Goal: Complete application form

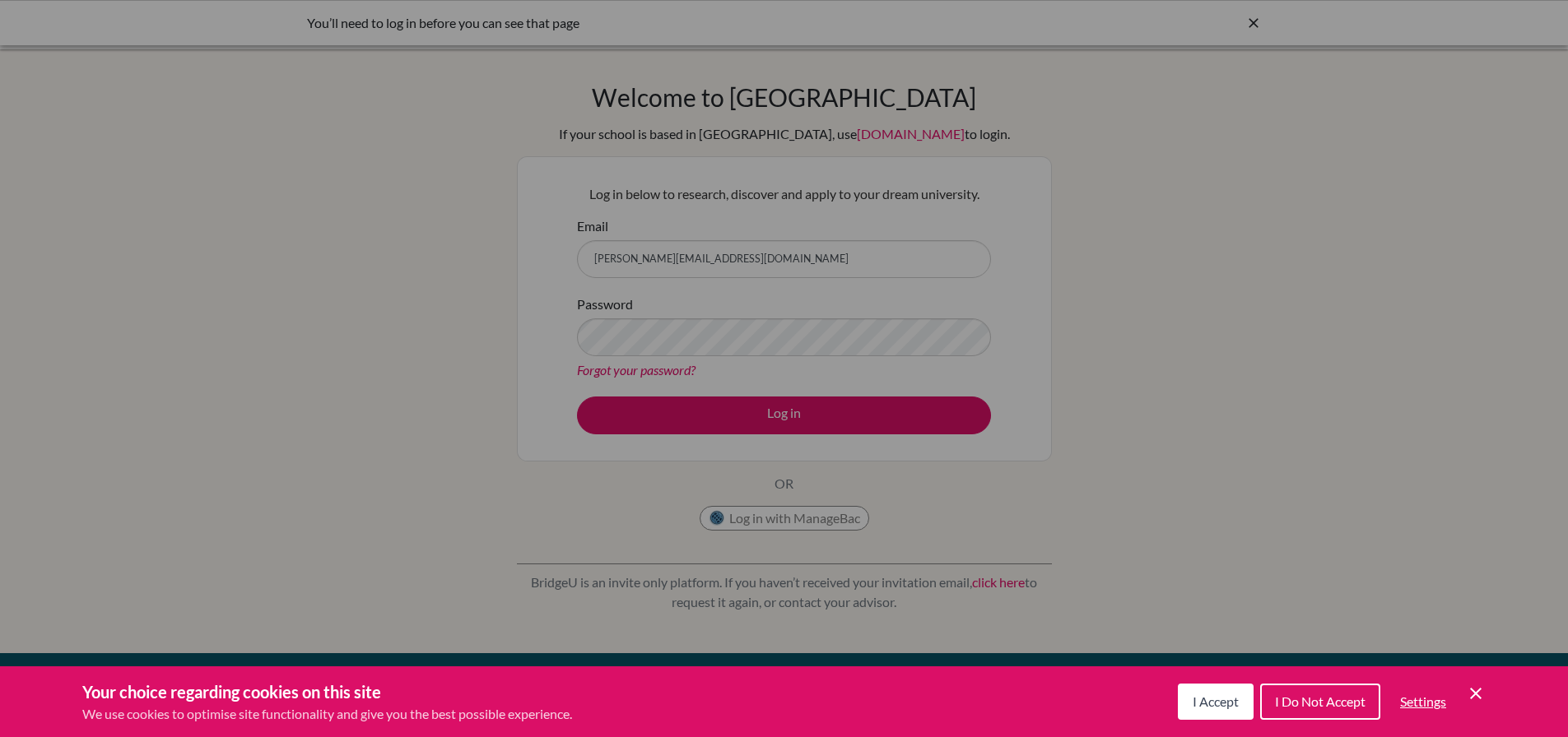
click at [1214, 701] on span "I Accept" at bounding box center [1215, 700] width 46 height 16
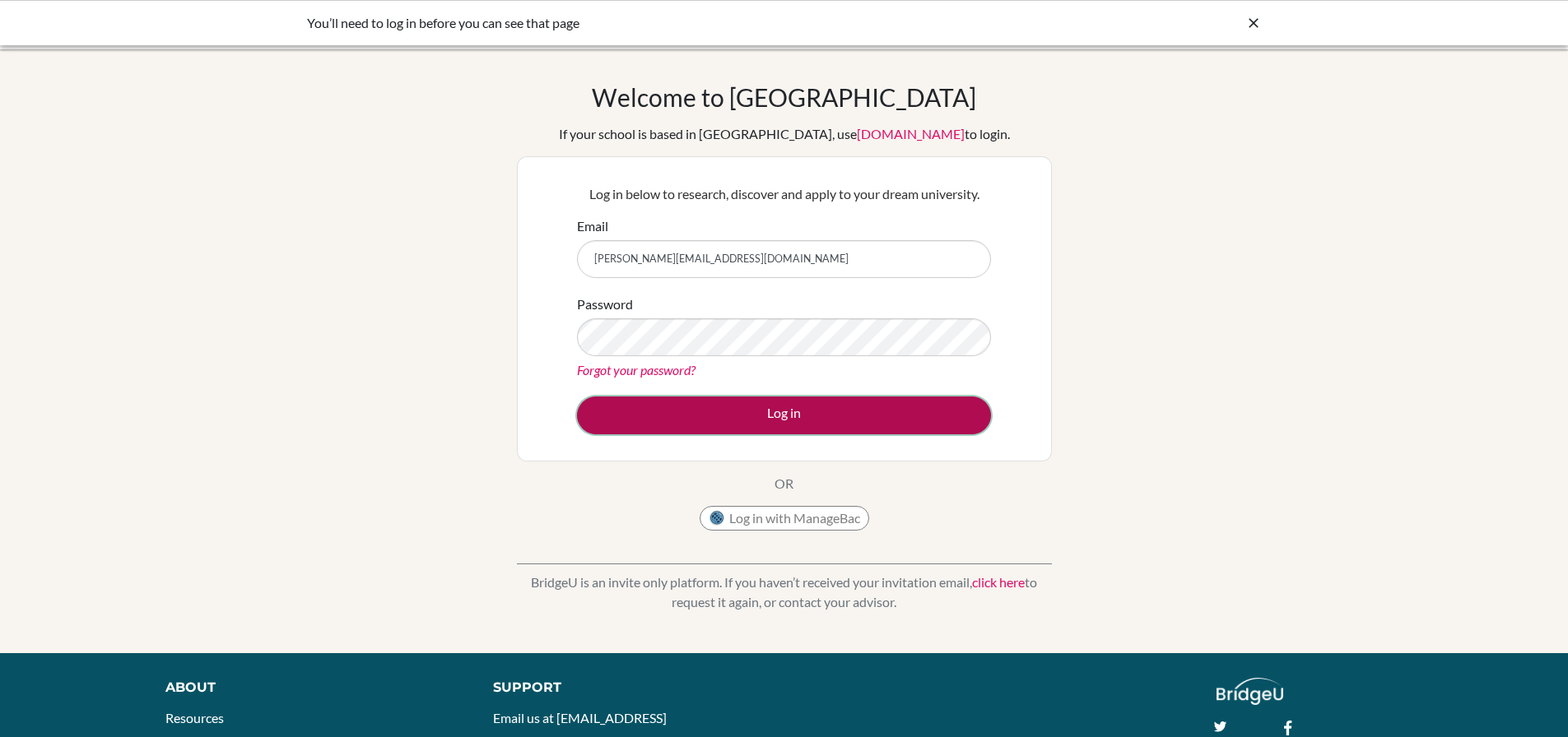
click at [794, 412] on button "Log in" at bounding box center [784, 415] width 414 height 37
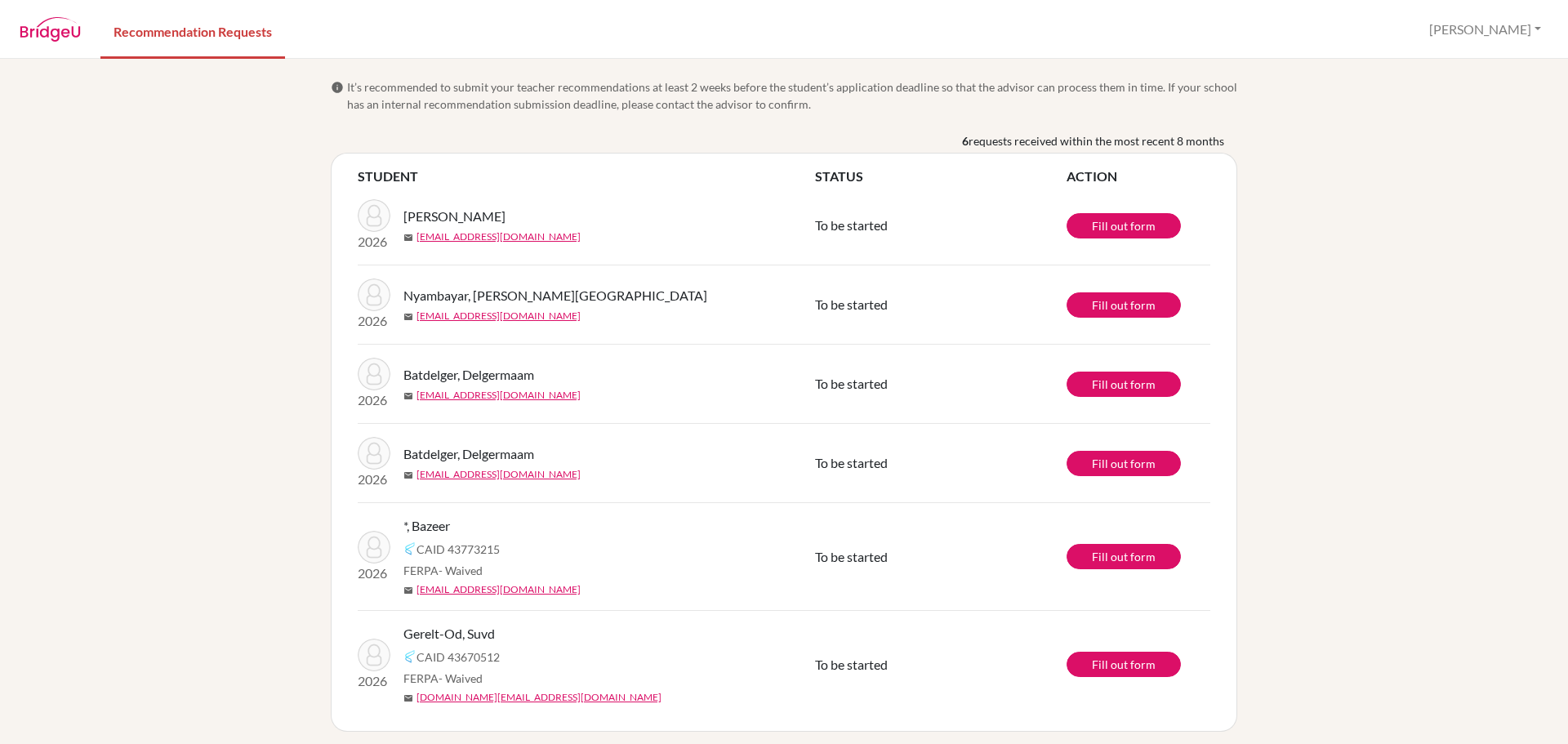
scroll to position [7, 0]
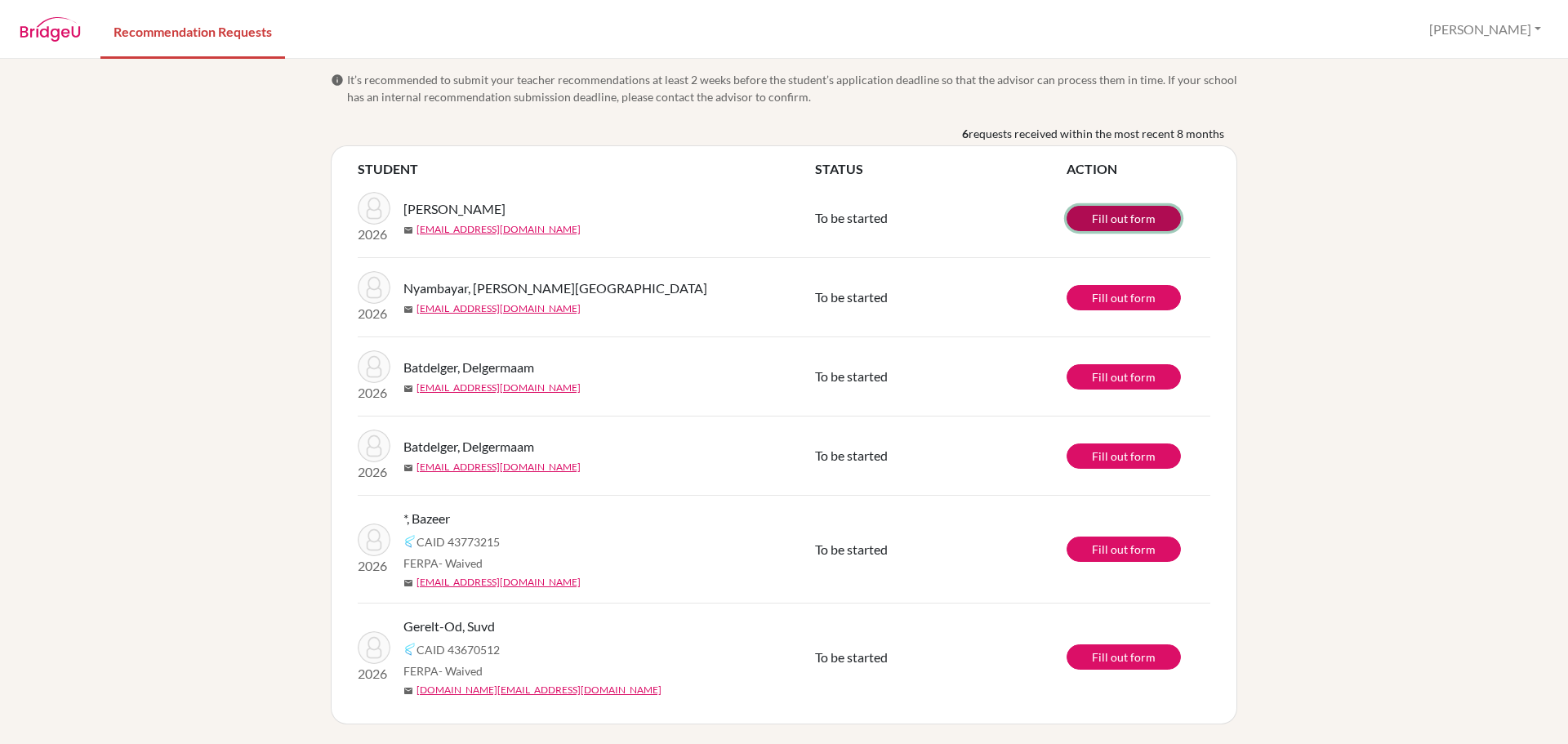
click at [1131, 214] on link "Fill out form" at bounding box center [1124, 218] width 114 height 25
drag, startPoint x: 471, startPoint y: 208, endPoint x: 401, endPoint y: 212, distance: 70.1
click at [403, 212] on span "Munkhbaatar, Theodore" at bounding box center [454, 209] width 102 height 20
click at [458, 213] on span "Munkhbaatar, Theodore" at bounding box center [454, 209] width 102 height 20
click at [403, 210] on span "Munkhbaatar, Theodore" at bounding box center [454, 209] width 102 height 20
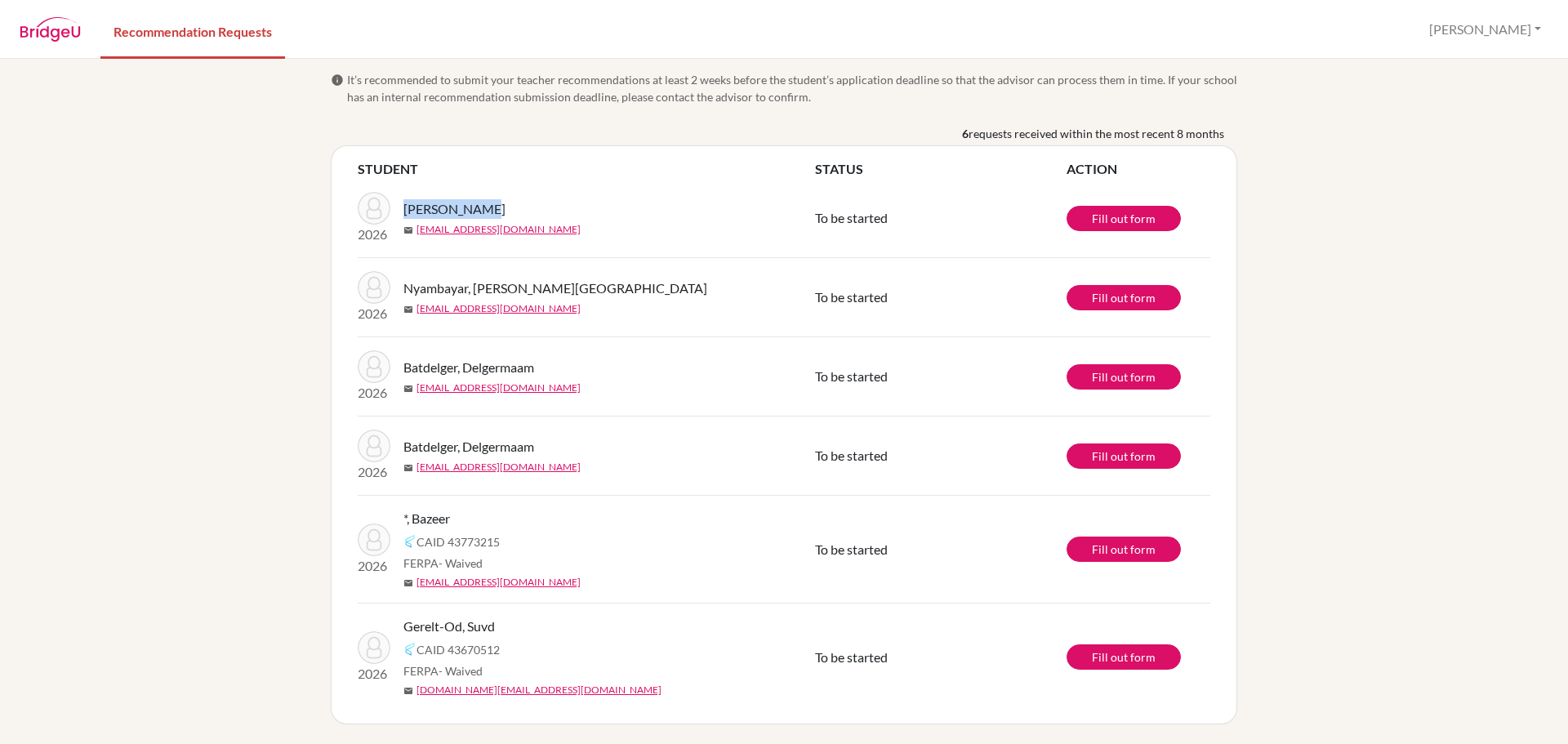
drag, startPoint x: 397, startPoint y: 210, endPoint x: 476, endPoint y: 208, distance: 79.0
click at [476, 208] on span "Munkhbaatar, Theodore" at bounding box center [454, 209] width 102 height 20
copy span "Munkhbaatar,"
